Goal: Entertainment & Leisure: Consume media (video, audio)

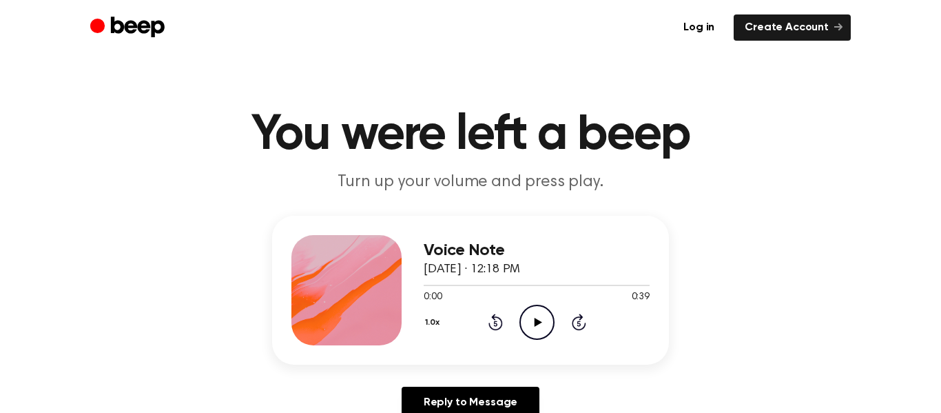
click at [543, 309] on icon "Play Audio" at bounding box center [536, 321] width 35 height 35
click at [477, 285] on div at bounding box center [537, 284] width 226 height 1
drag, startPoint x: 425, startPoint y: 286, endPoint x: 442, endPoint y: 287, distance: 16.5
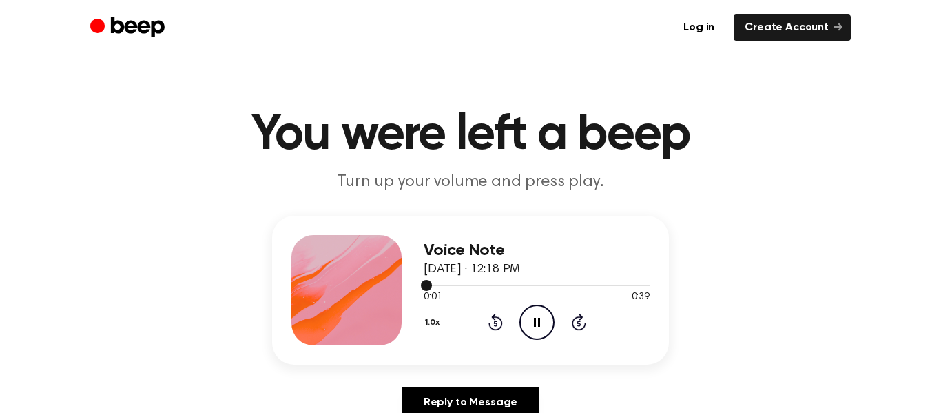
click at [442, 287] on div at bounding box center [537, 284] width 226 height 11
click at [549, 322] on icon "Pause Audio" at bounding box center [536, 321] width 35 height 35
click at [549, 322] on icon "Play Audio" at bounding box center [536, 321] width 35 height 35
click at [549, 322] on icon "Pause Audio" at bounding box center [536, 321] width 35 height 35
click at [532, 333] on icon "Play Audio" at bounding box center [536, 321] width 35 height 35
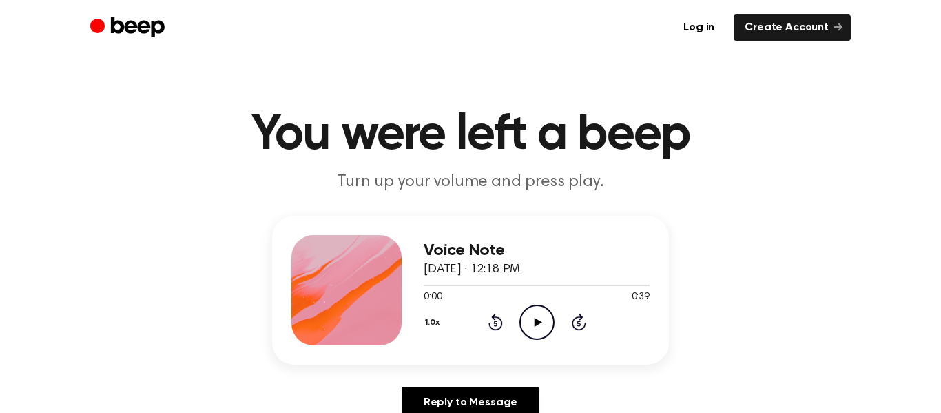
click at [554, 320] on div "1.0x Rewind 5 seconds Play Audio Skip 5 seconds" at bounding box center [537, 321] width 226 height 35
click at [528, 319] on icon "Play Audio" at bounding box center [536, 321] width 35 height 35
click at [533, 320] on icon "Play Audio" at bounding box center [536, 321] width 35 height 35
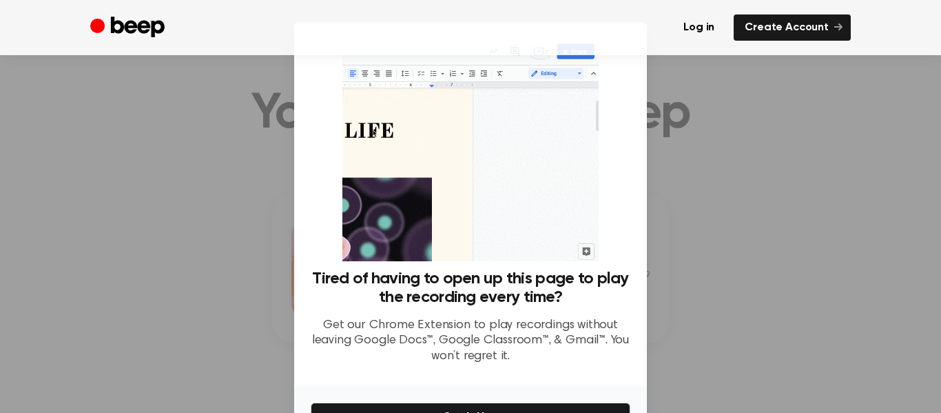
scroll to position [21, 0]
click at [669, 239] on div at bounding box center [470, 206] width 941 height 413
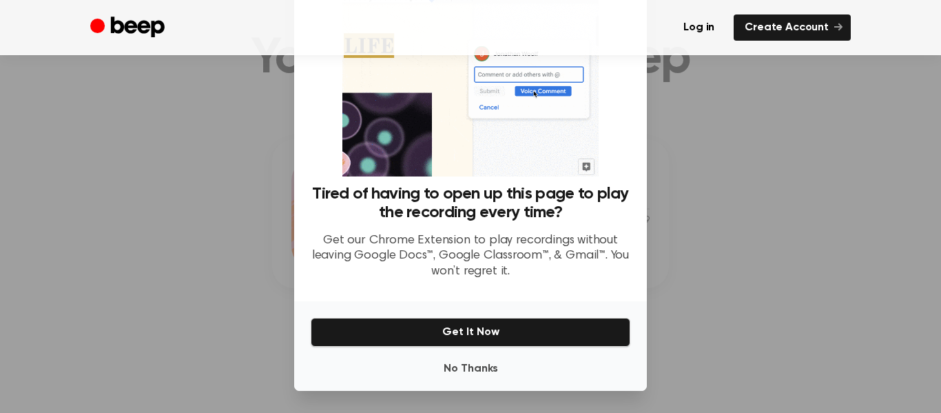
scroll to position [79, 0]
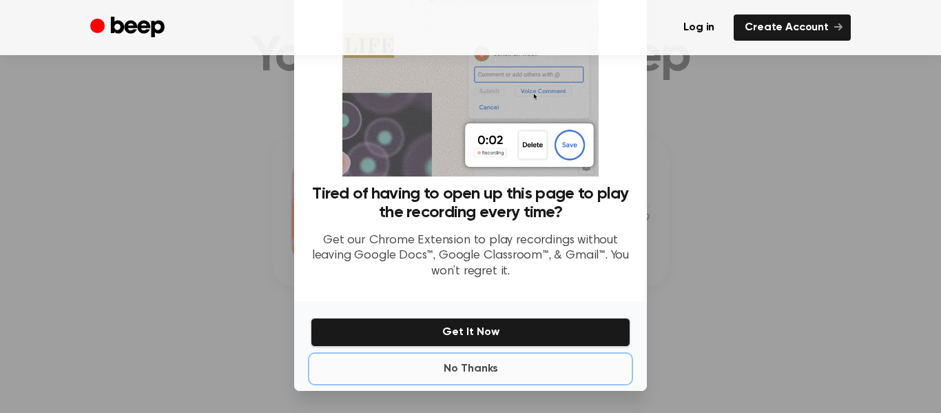
click at [482, 362] on button "No Thanks" at bounding box center [471, 369] width 320 height 28
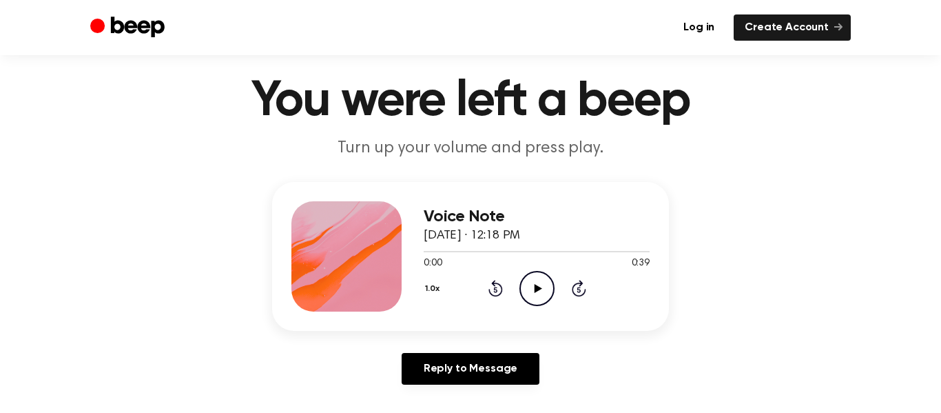
scroll to position [0, 0]
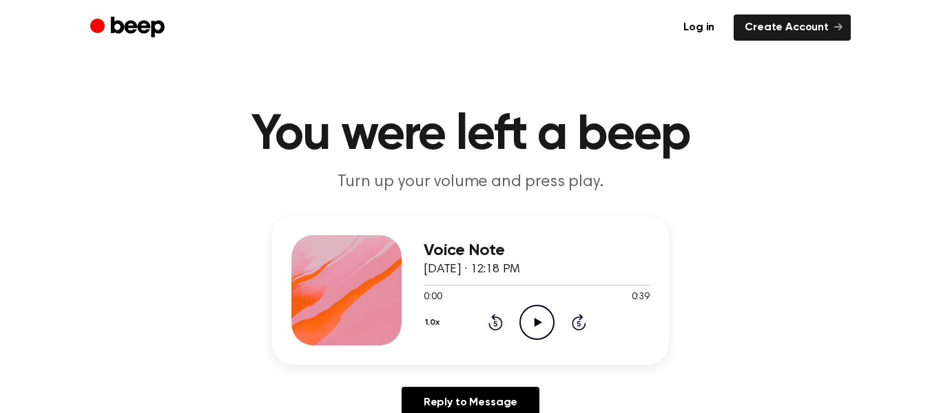
click at [534, 318] on icon at bounding box center [538, 322] width 8 height 9
click at [545, 322] on icon "Play Audio" at bounding box center [536, 321] width 35 height 35
